Goal: Check status: Check status

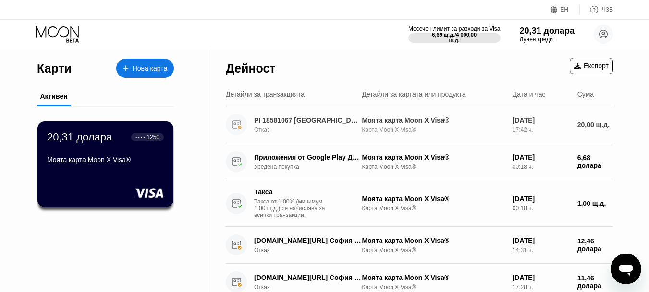
click at [372, 124] on font "Моята карта Moon X Visa®" at bounding box center [405, 120] width 87 height 8
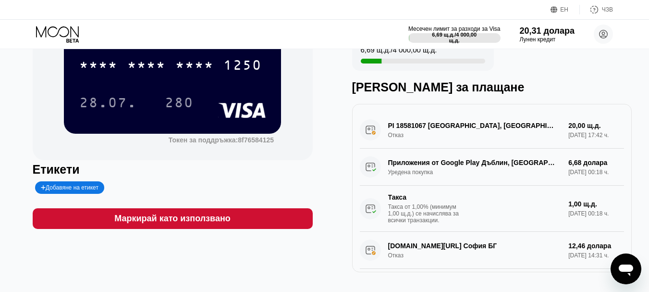
scroll to position [96, 0]
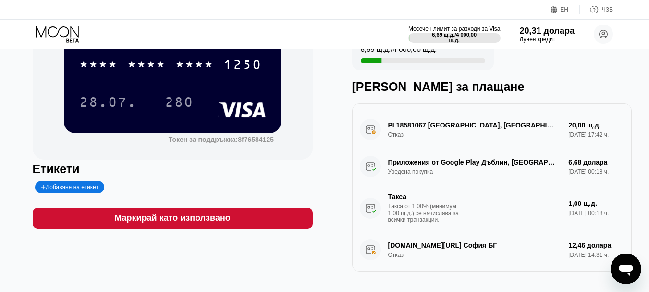
click at [397, 141] on div "PI 18581067 [GEOGRAPHIC_DATA], [GEOGRAPHIC_DATA] Отказ 20,00 щ.д. [DATE] 17:42 …" at bounding box center [492, 129] width 265 height 37
click at [399, 131] on div "PI 18581067 [GEOGRAPHIC_DATA], [GEOGRAPHIC_DATA] Отказ 20,00 щ.д. [DATE] 17:42 …" at bounding box center [492, 129] width 265 height 37
click at [362, 130] on div "PI 18581067 [GEOGRAPHIC_DATA], [GEOGRAPHIC_DATA] Отказ 20,00 щ.д. [DATE] 17:42 …" at bounding box center [492, 129] width 265 height 37
drag, startPoint x: 463, startPoint y: 131, endPoint x: 586, endPoint y: 134, distance: 123.6
click at [465, 131] on div "PI 18581067 [GEOGRAPHIC_DATA], [GEOGRAPHIC_DATA] Отказ 20,00 щ.д. [DATE] 17:42 …" at bounding box center [492, 129] width 265 height 37
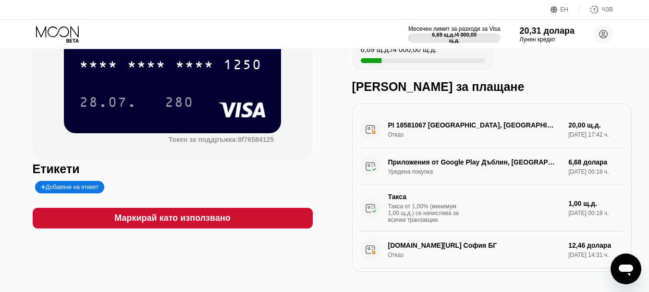
drag, startPoint x: 619, startPoint y: 134, endPoint x: 588, endPoint y: 136, distance: 31.3
click at [617, 135] on div "PI 18581067 [GEOGRAPHIC_DATA], [GEOGRAPHIC_DATA] Отказ 20,00 щ.д. [DATE] 17:42 …" at bounding box center [492, 187] width 280 height 168
click at [587, 136] on div "PI 18581067 [GEOGRAPHIC_DATA], [GEOGRAPHIC_DATA] Отказ 20,00 щ.д. [DATE] 17:42 …" at bounding box center [492, 129] width 265 height 37
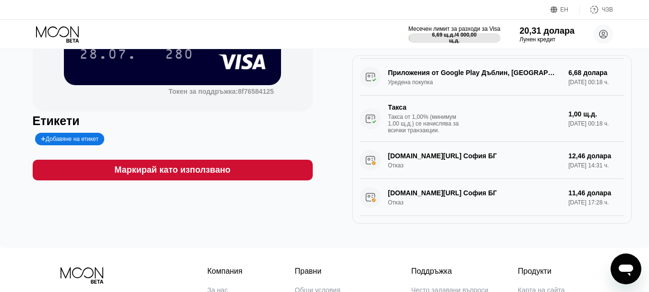
scroll to position [76, 0]
drag, startPoint x: 561, startPoint y: 181, endPoint x: 640, endPoint y: 163, distance: 81.7
click at [640, 163] on div "20,31 долара * * * * * * * * * * * * 1250 [DATE] Токен за поддръжка: 8f76584125…" at bounding box center [324, 76] width 649 height 343
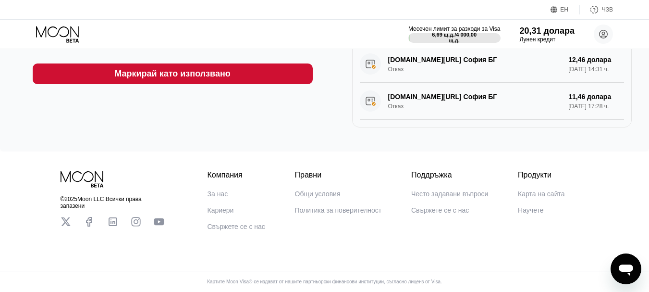
scroll to position [0, 0]
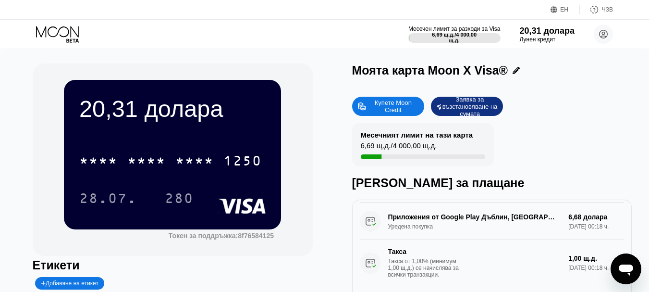
click at [562, 9] on font "ЕН" at bounding box center [565, 9] width 8 height 7
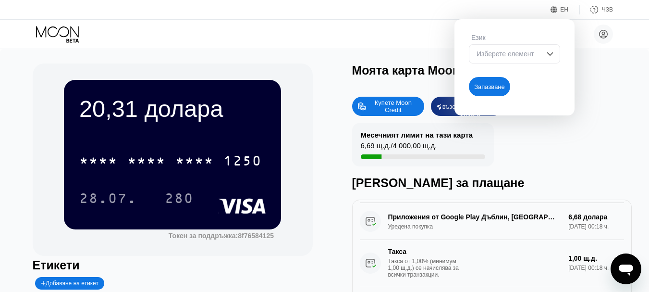
click at [551, 55] on img at bounding box center [551, 54] width 10 height 10
